Goal: Task Accomplishment & Management: Use online tool/utility

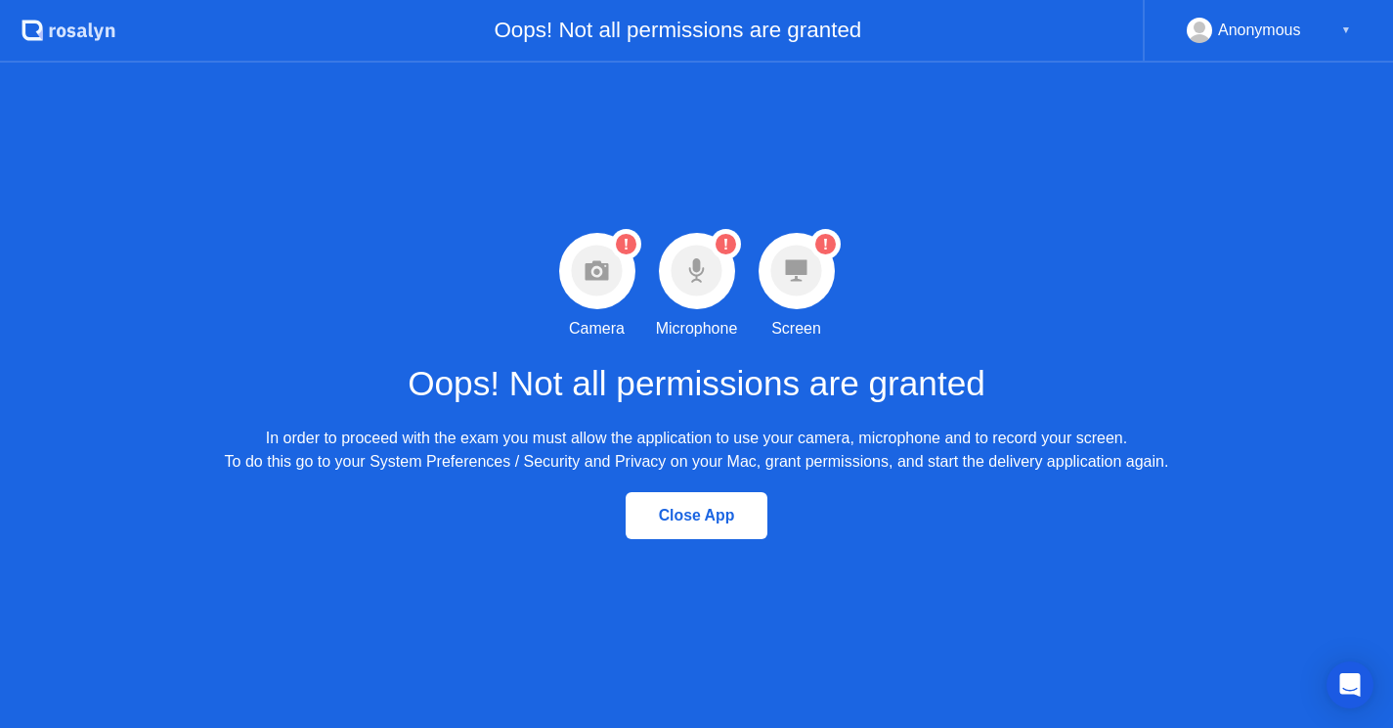
click at [584, 270] on circle at bounding box center [596, 270] width 51 height 51
click at [1338, 33] on div "Anonymous ▼" at bounding box center [1269, 30] width 164 height 25
click at [1342, 29] on div "▼" at bounding box center [1347, 30] width 10 height 25
click at [1345, 29] on div "▼" at bounding box center [1347, 30] width 10 height 25
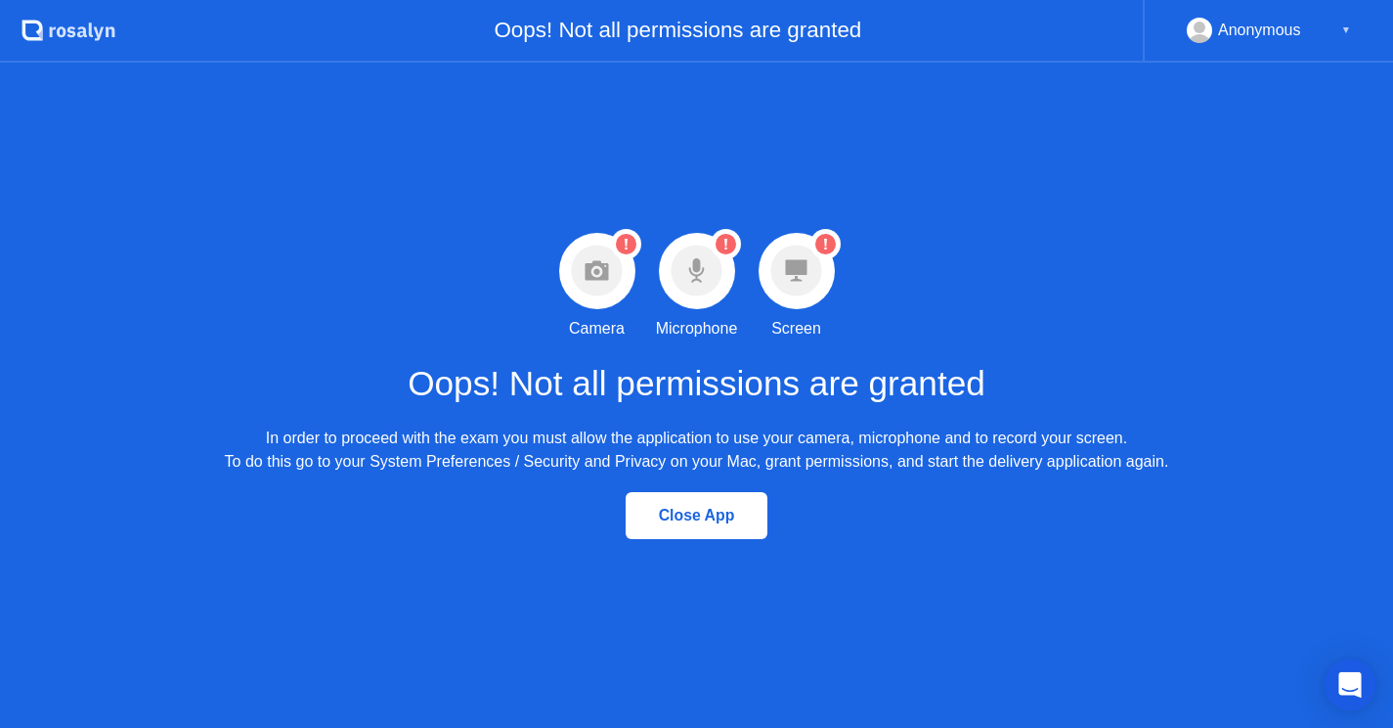
click at [1350, 684] on icon "Open Intercom Messenger" at bounding box center [1350, 684] width 22 height 25
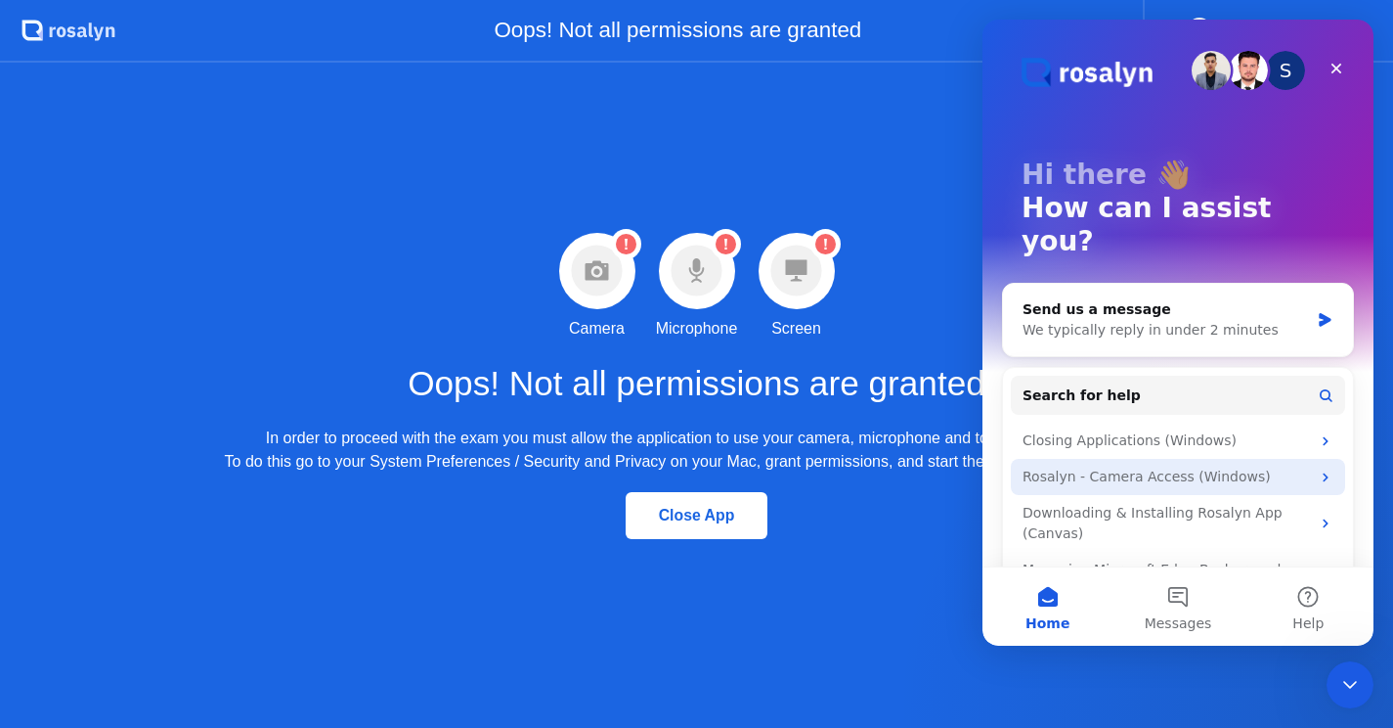
click at [1208, 466] on div "Rosalyn - Camera Access (Windows)" at bounding box center [1166, 476] width 287 height 21
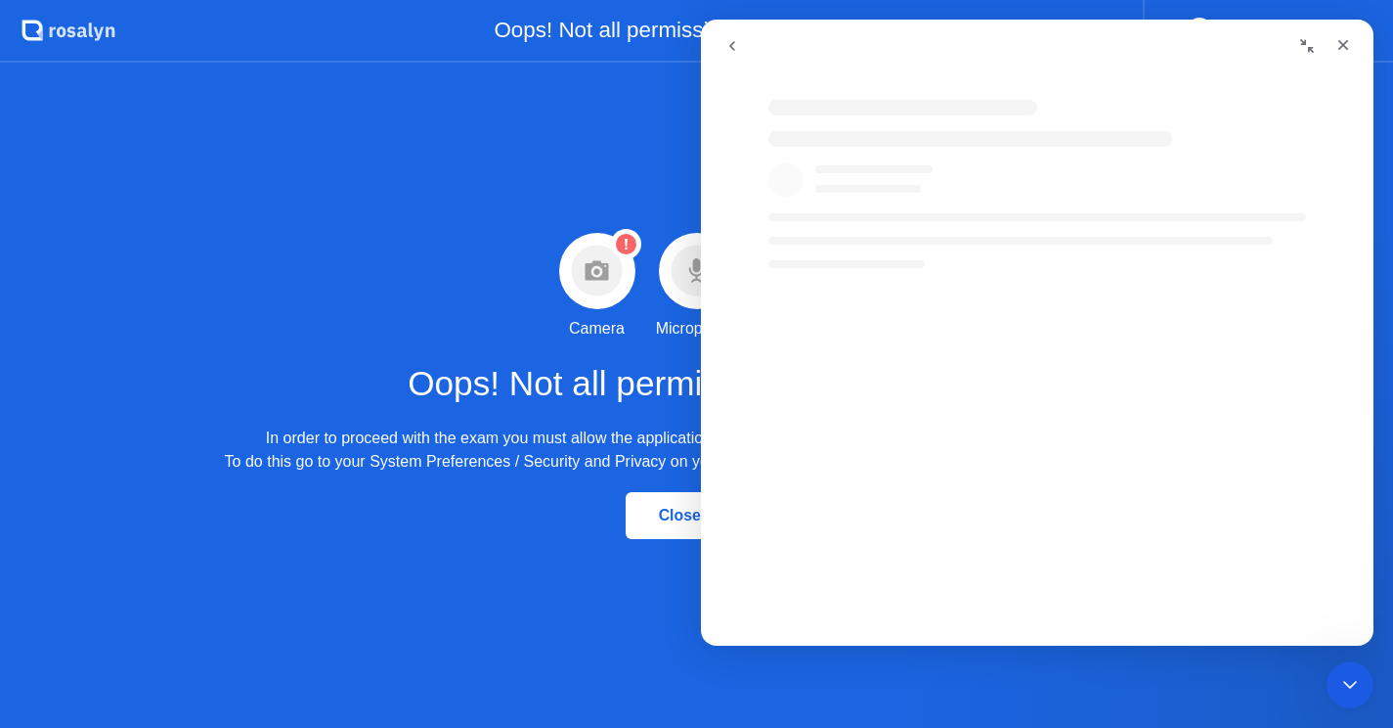
click at [730, 51] on icon "go back" at bounding box center [733, 46] width 16 height 16
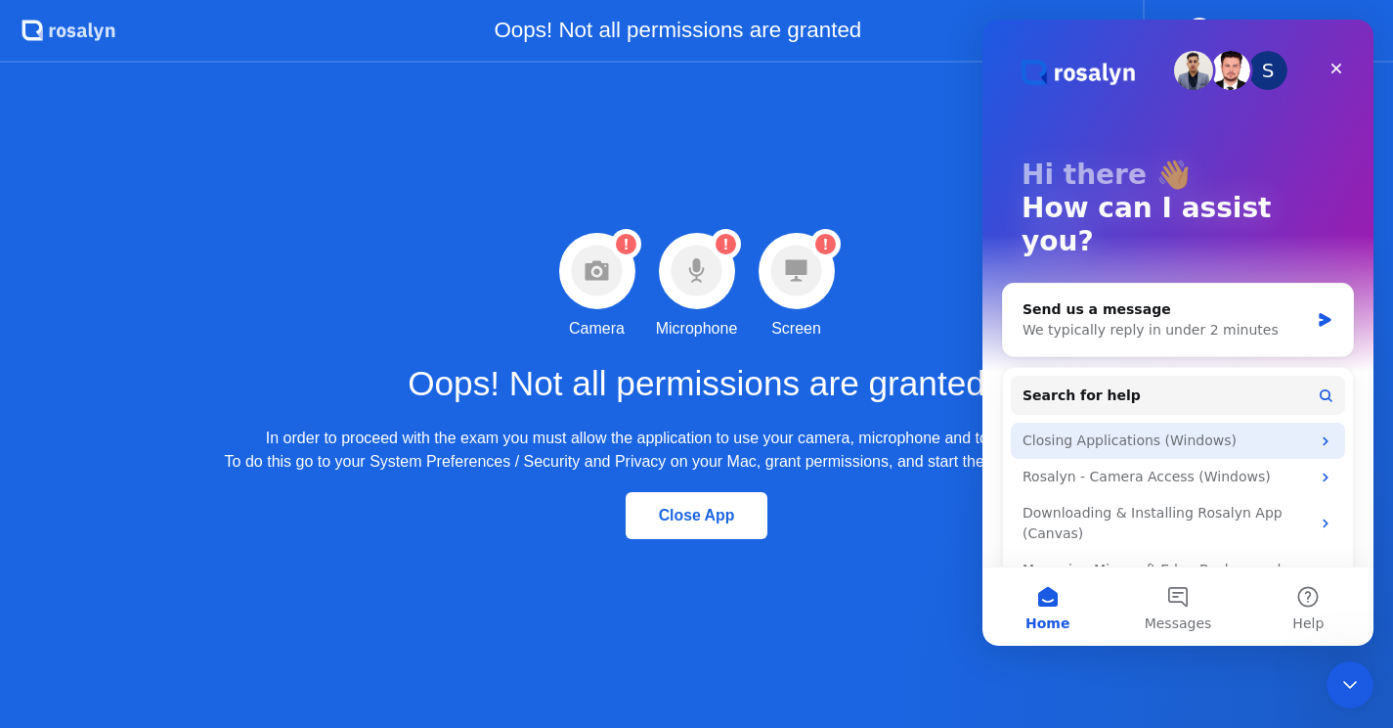
scroll to position [27, 0]
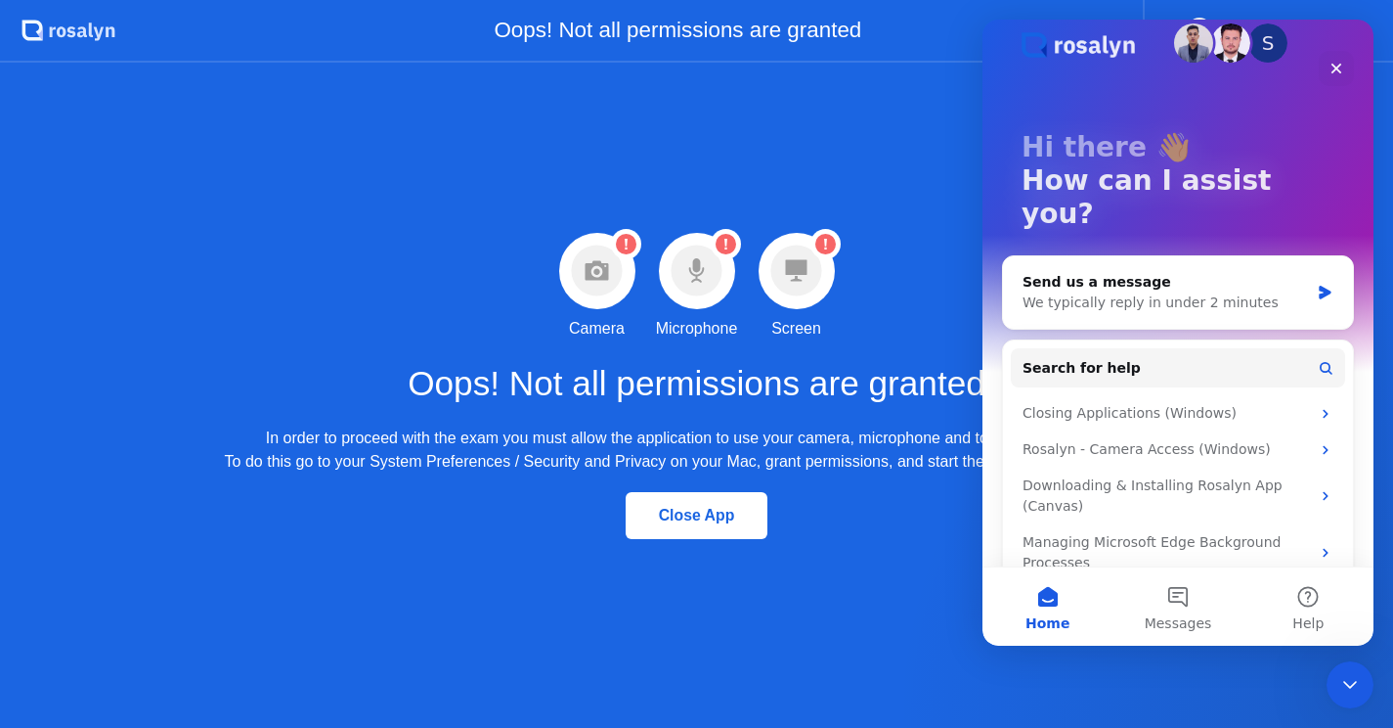
click at [897, 521] on div "Close App" at bounding box center [696, 515] width 1393 height 84
click at [1334, 67] on icon "Close" at bounding box center [1337, 69] width 16 height 16
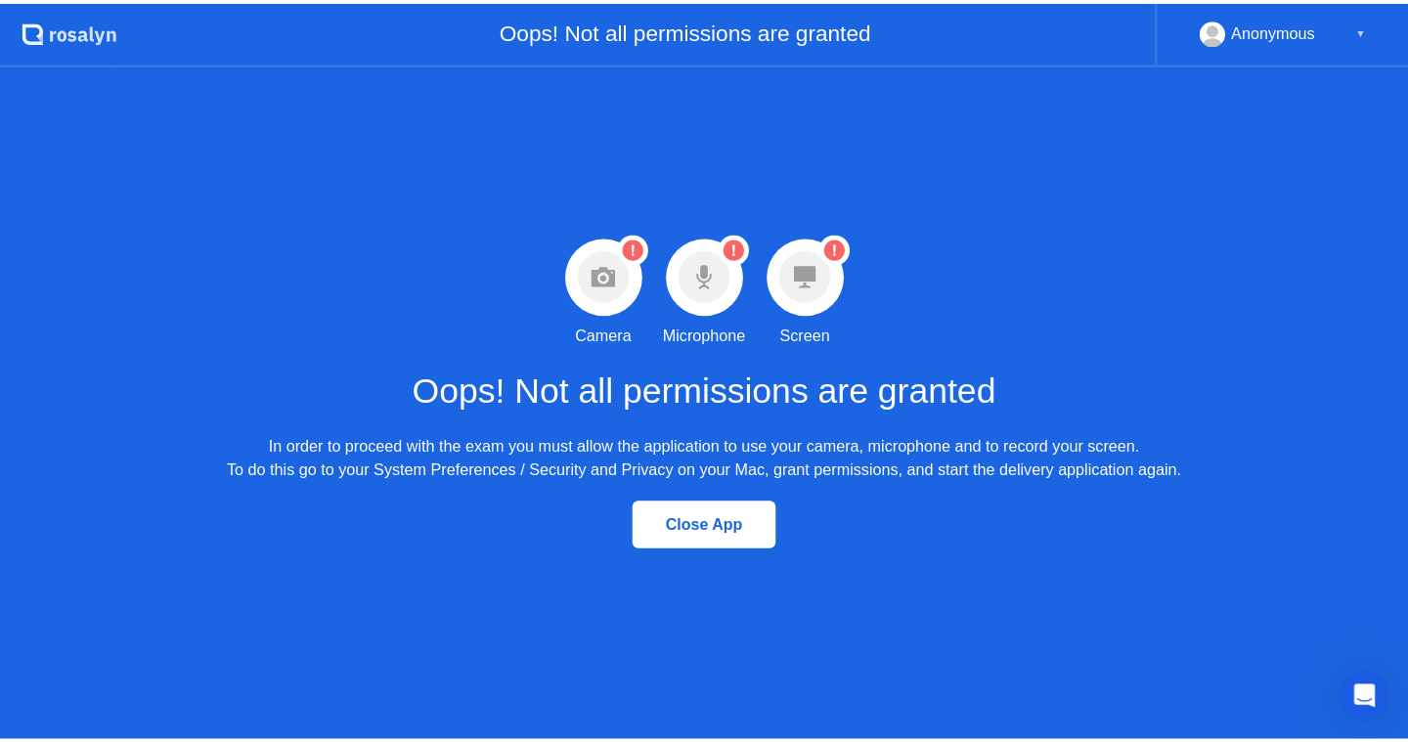
scroll to position [0, 0]
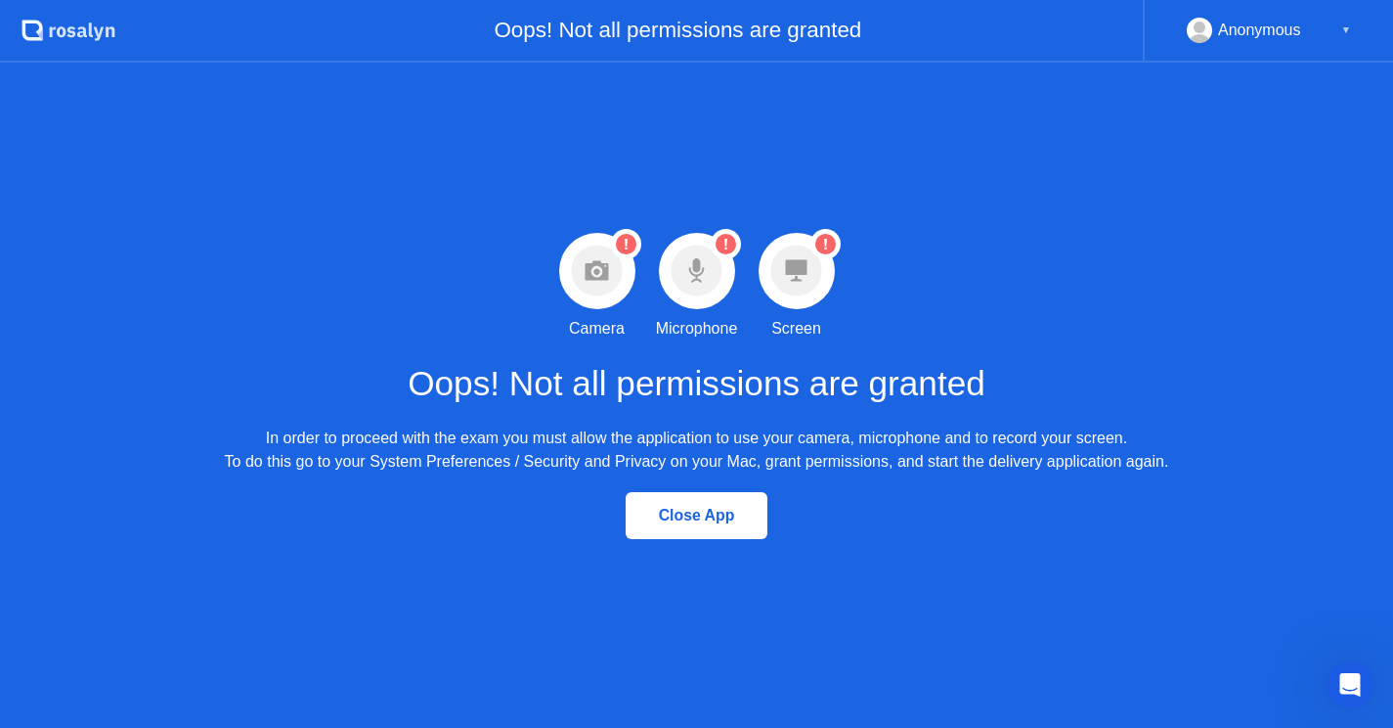
click at [602, 267] on icon at bounding box center [596, 271] width 23 height 20
